Goal: Task Accomplishment & Management: Manage account settings

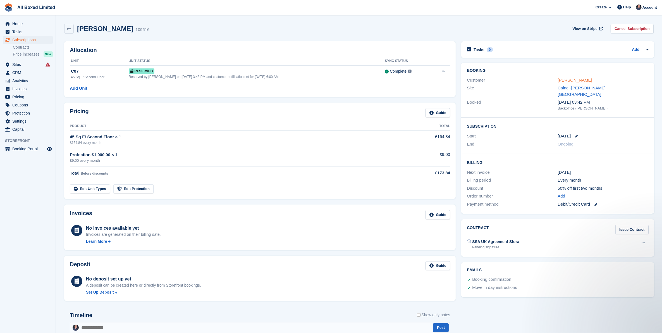
click at [590, 80] on link "[PERSON_NAME]" at bounding box center [575, 80] width 34 height 5
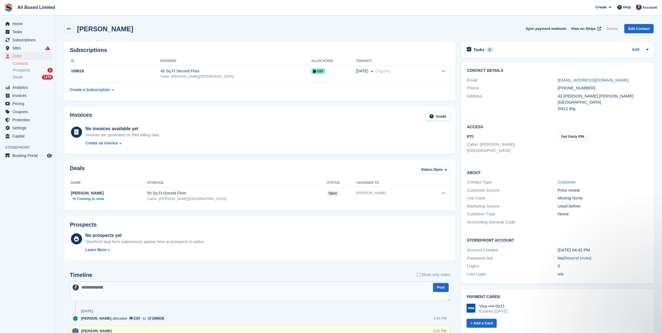
click at [291, 30] on div "[PERSON_NAME] Sync payment methods View on Stripe Delete Edit Contact" at bounding box center [359, 28] width 590 height 9
click at [24, 55] on span "CRM" at bounding box center [29, 56] width 34 height 8
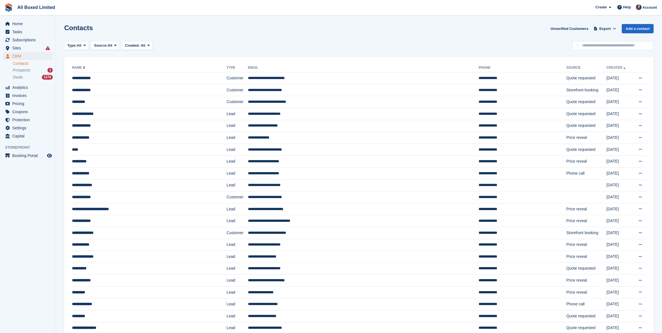
click at [25, 69] on span "Prospects" at bounding box center [21, 70] width 17 height 5
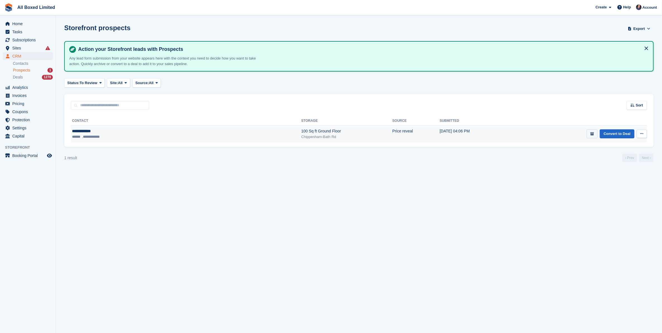
click at [588, 135] on button "submit" at bounding box center [592, 133] width 11 height 9
